Goal: Find specific page/section

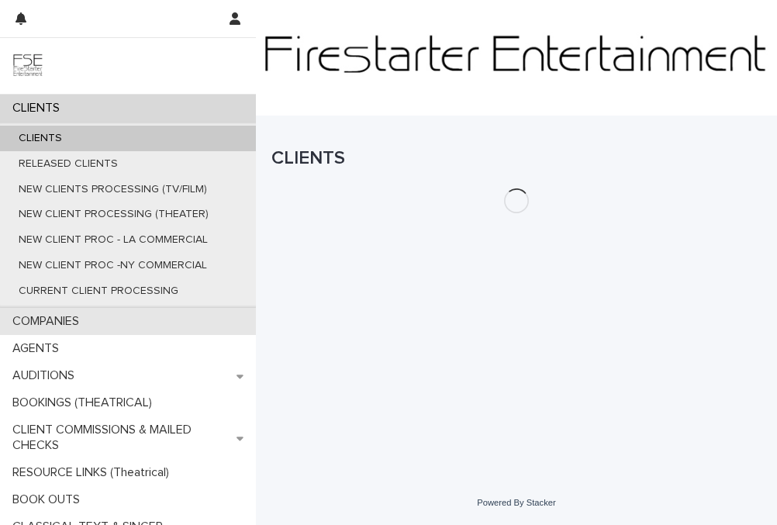
click at [124, 323] on div "COMPANIES" at bounding box center [128, 321] width 256 height 27
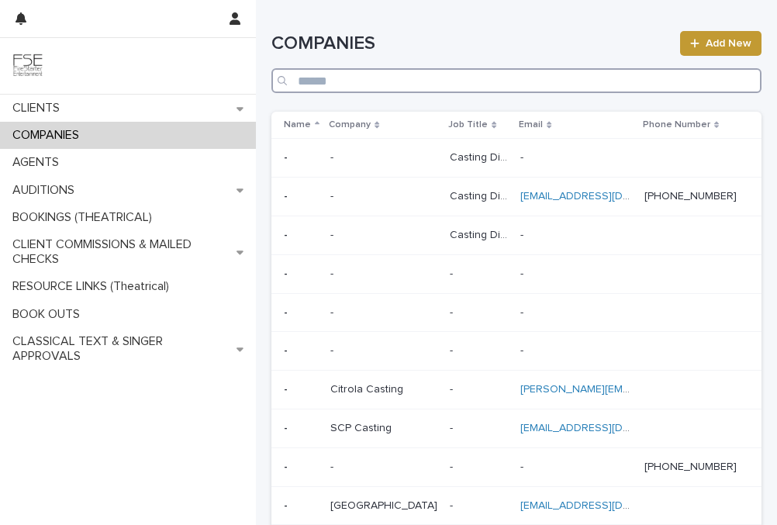
click at [511, 79] on input "Search" at bounding box center [516, 80] width 490 height 25
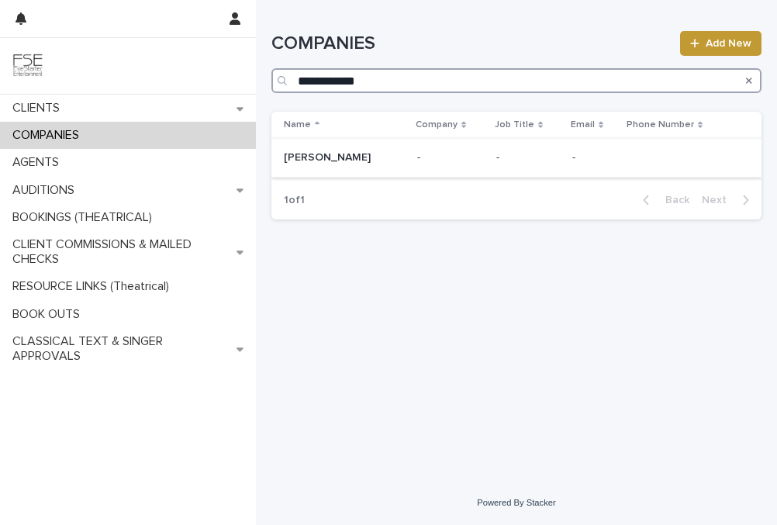
type input "**********"
